Goal: Find specific page/section: Find specific page/section

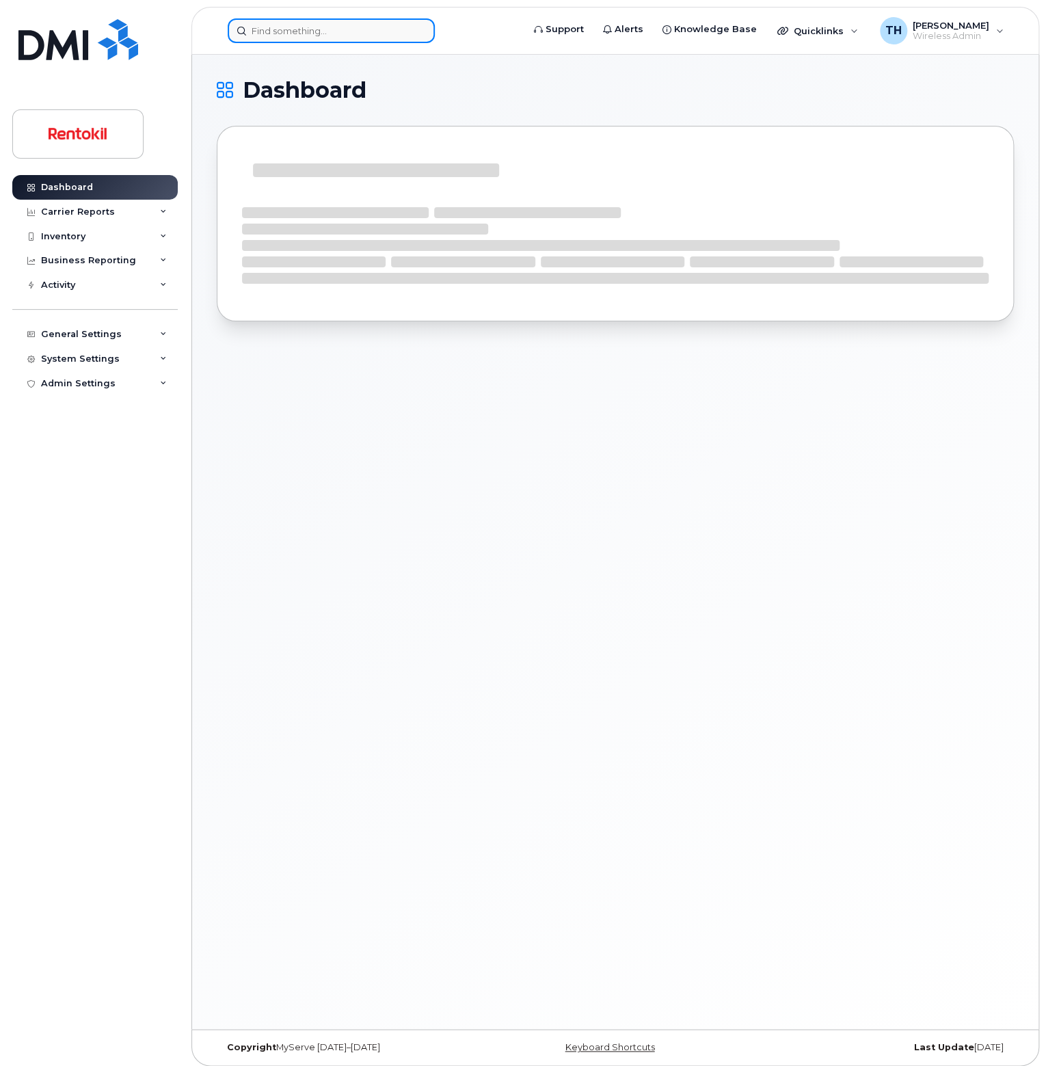
click at [260, 29] on input at bounding box center [331, 30] width 207 height 25
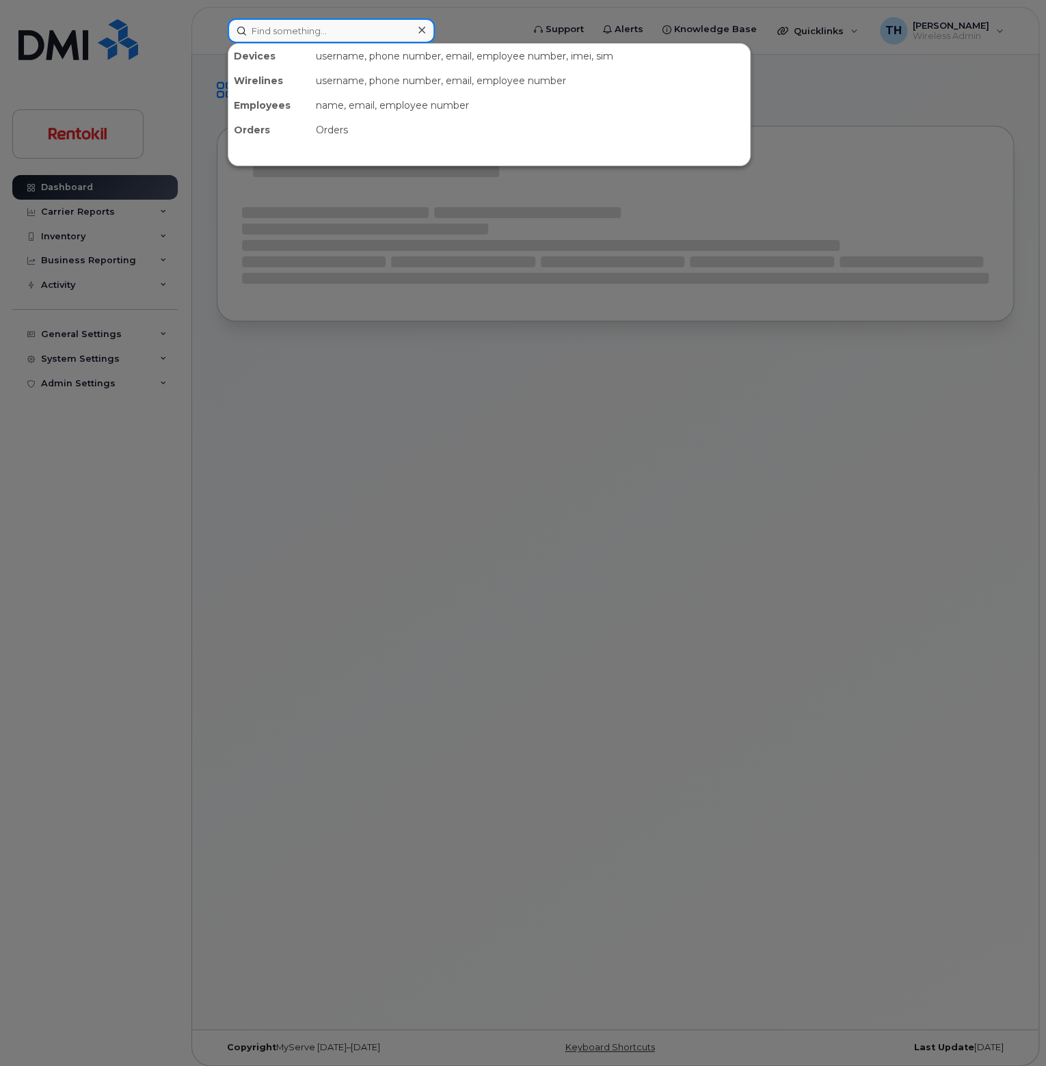
paste input "954-789-0469"
click at [339, 31] on input "954-789-0469" at bounding box center [331, 30] width 207 height 25
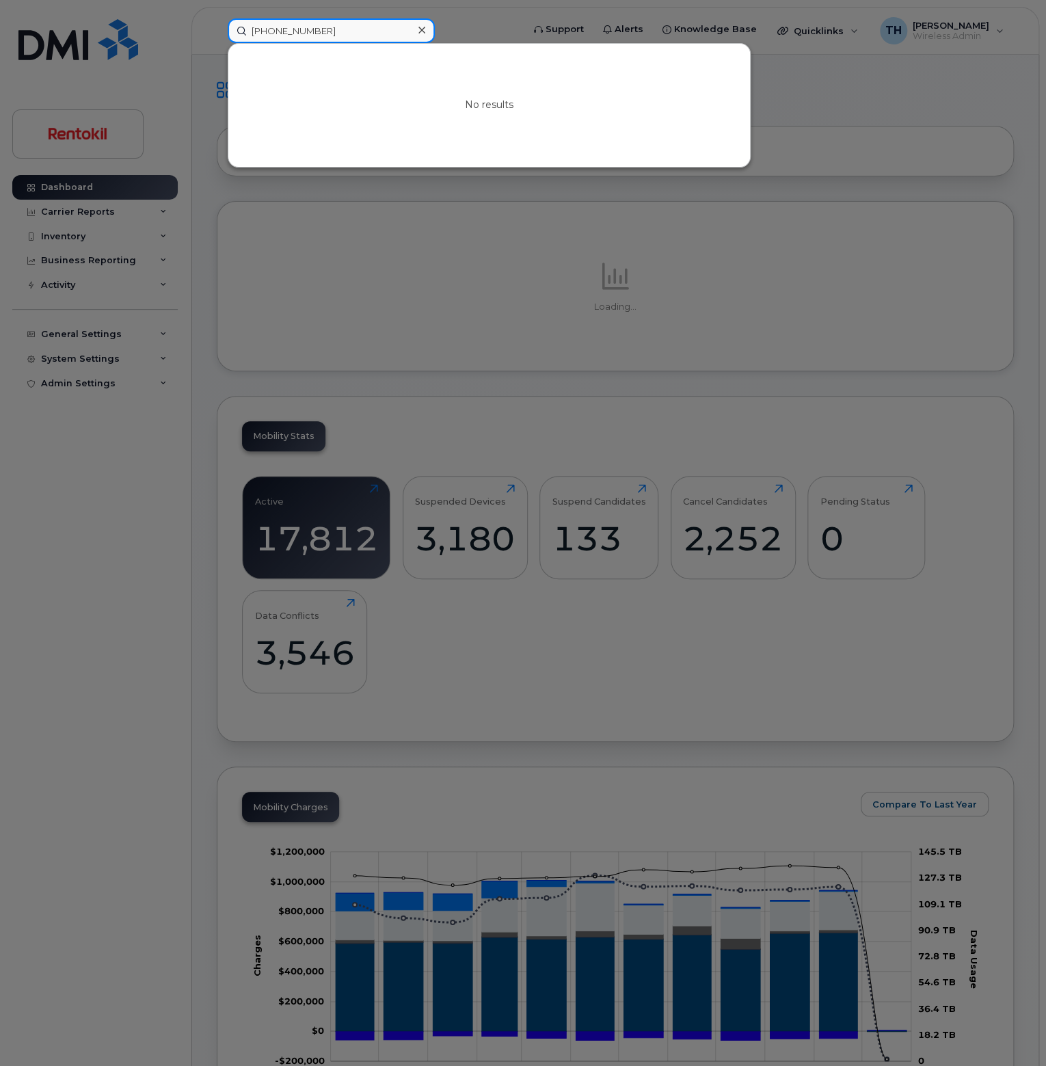
type input "954-789-0469"
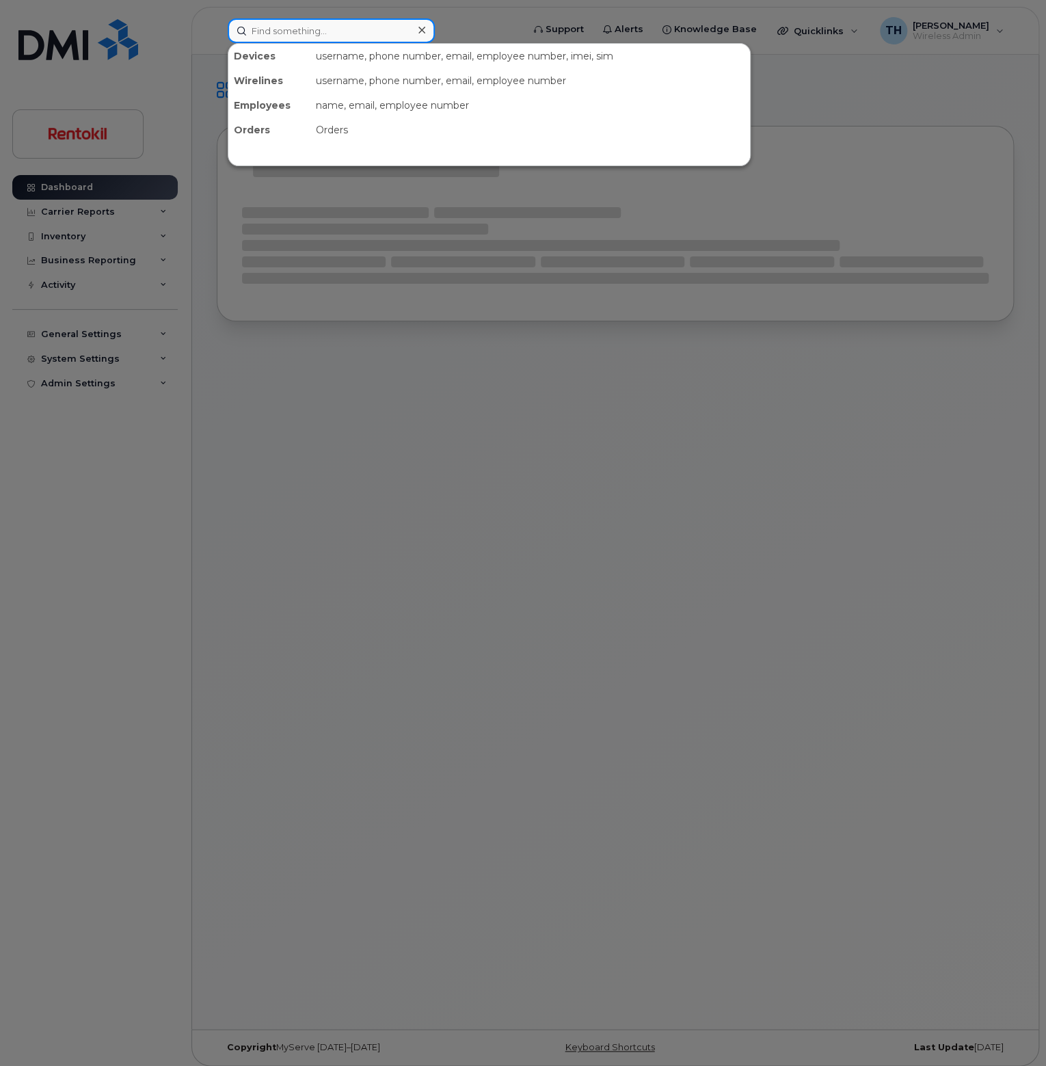
click at [259, 21] on input at bounding box center [331, 30] width 207 height 25
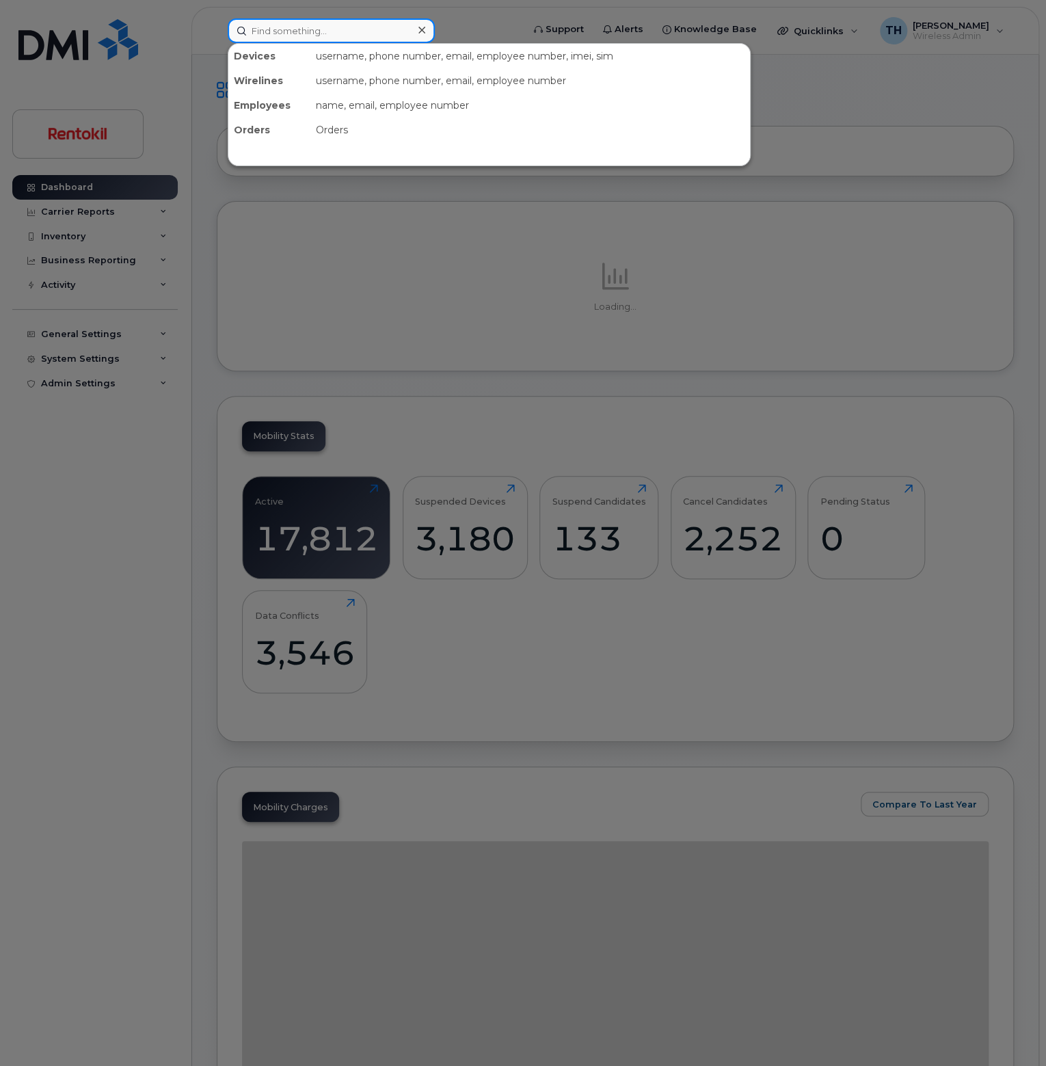
paste input "9042546718"
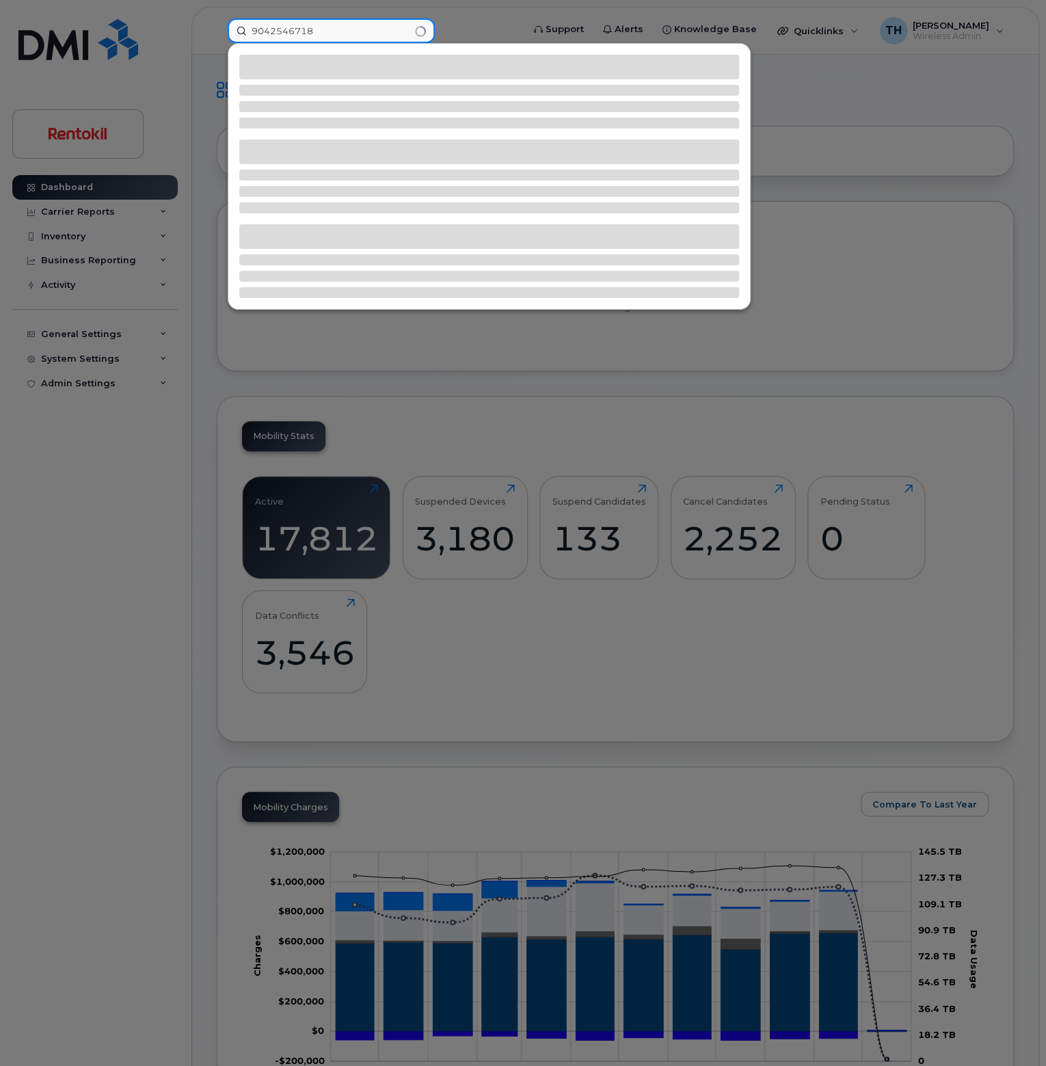
click at [329, 34] on input "9042546718" at bounding box center [331, 30] width 207 height 25
click at [330, 34] on input "9042546718" at bounding box center [331, 30] width 207 height 25
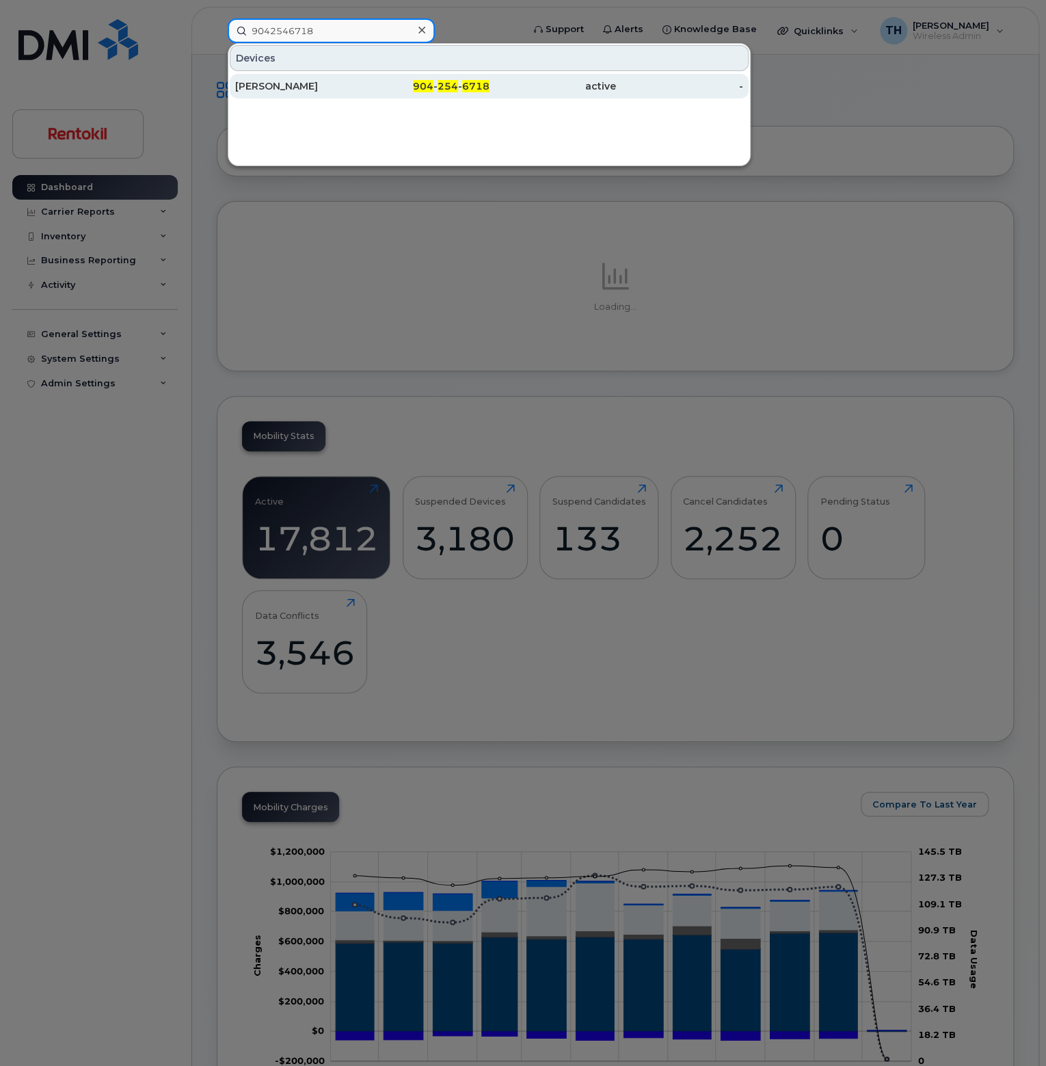
type input "9042546718"
click at [325, 84] on div "[PERSON_NAME]" at bounding box center [298, 86] width 127 height 14
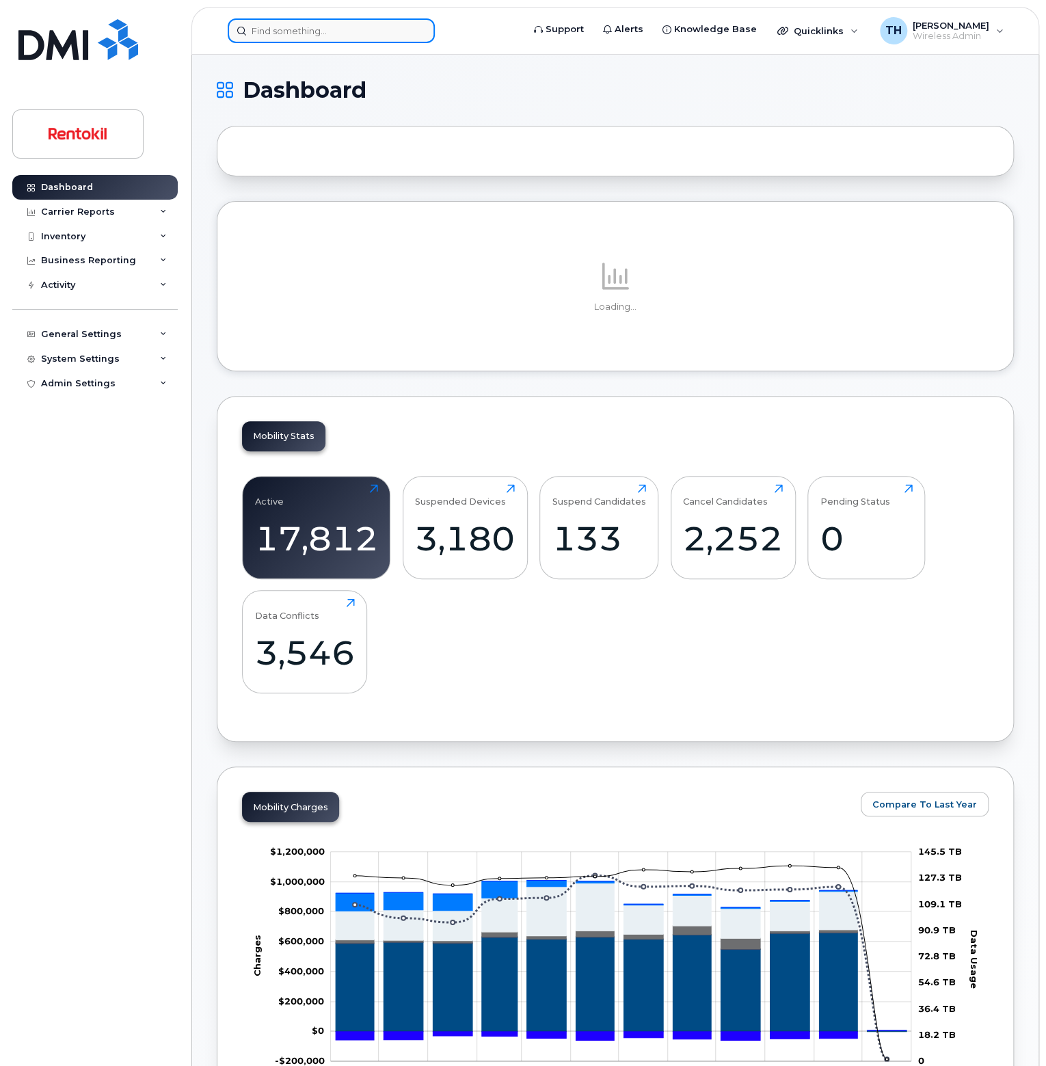
click at [301, 29] on input at bounding box center [331, 30] width 207 height 25
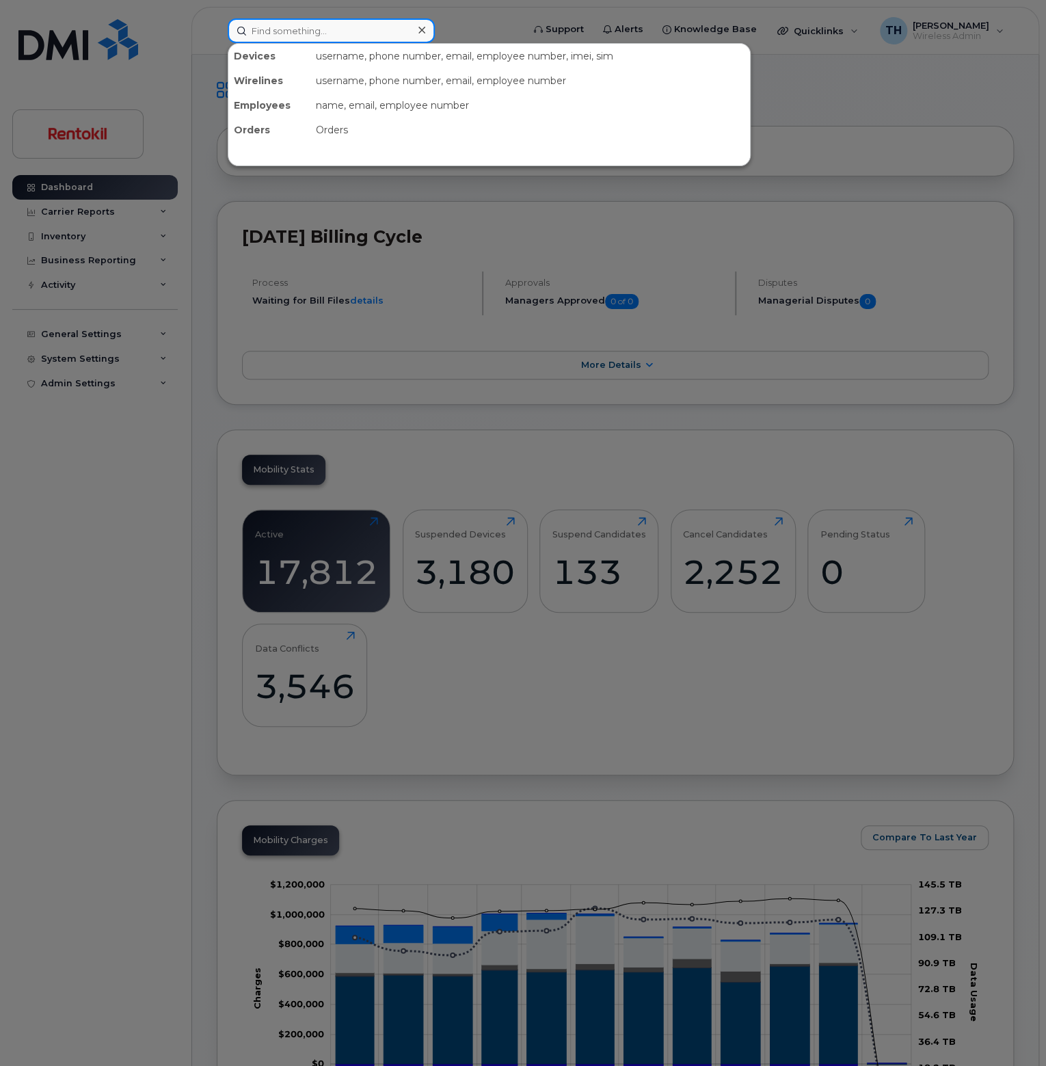
paste input "804) 833-7501"
click at [366, 30] on input "804) 833-7501" at bounding box center [331, 30] width 207 height 25
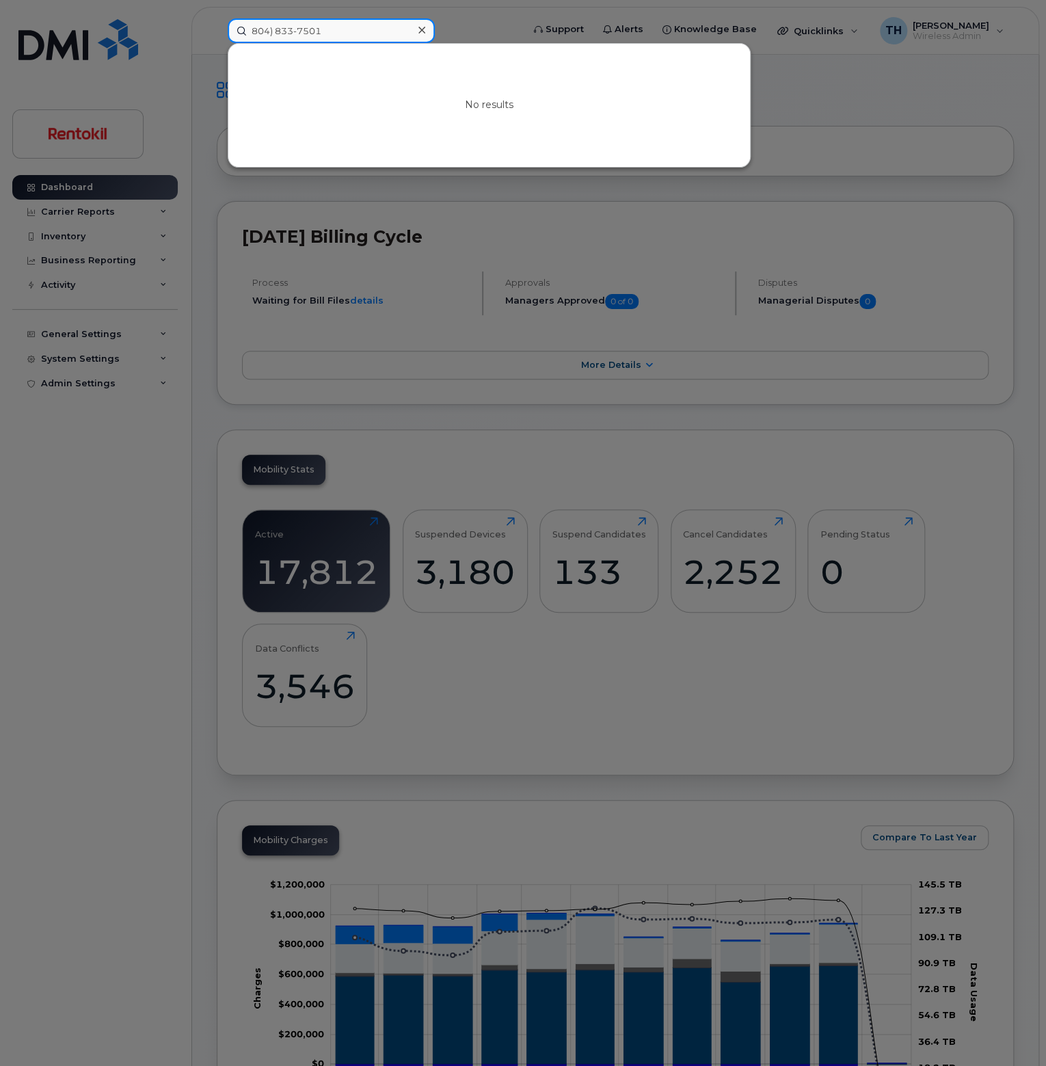
click at [278, 29] on input "804) 833-7501" at bounding box center [331, 30] width 207 height 25
click at [346, 27] on input "8048337501" at bounding box center [331, 30] width 207 height 25
type input "8048337501"
